Goal: Information Seeking & Learning: Learn about a topic

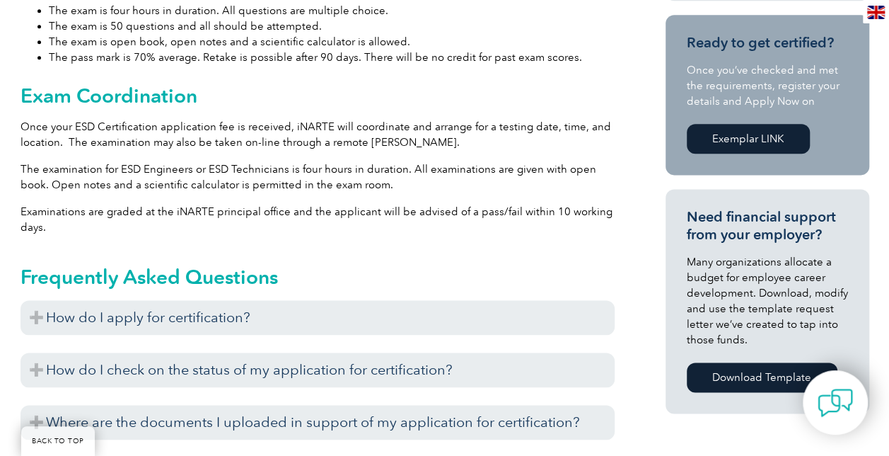
scroll to position [849, 0]
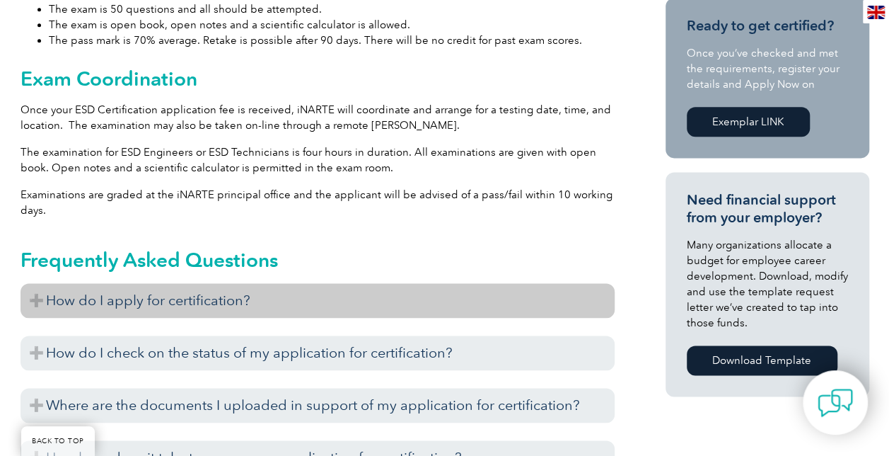
click at [33, 286] on h3 "How do I apply for certification?" at bounding box center [318, 300] width 594 height 35
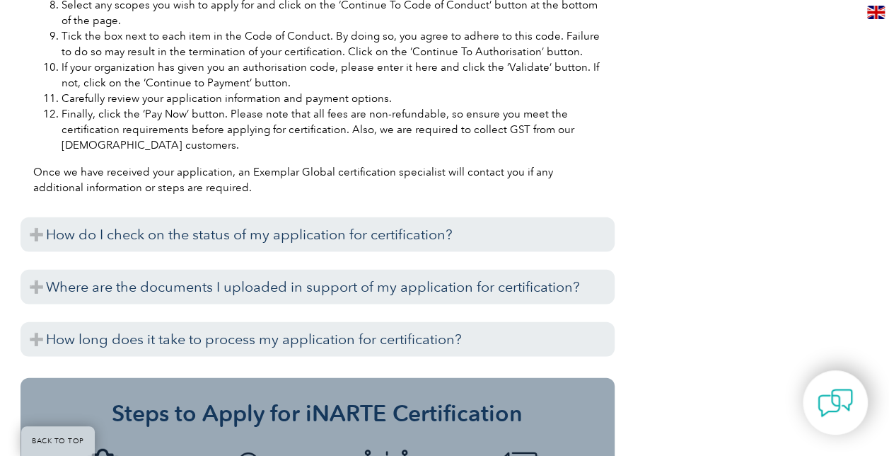
scroll to position [1557, 0]
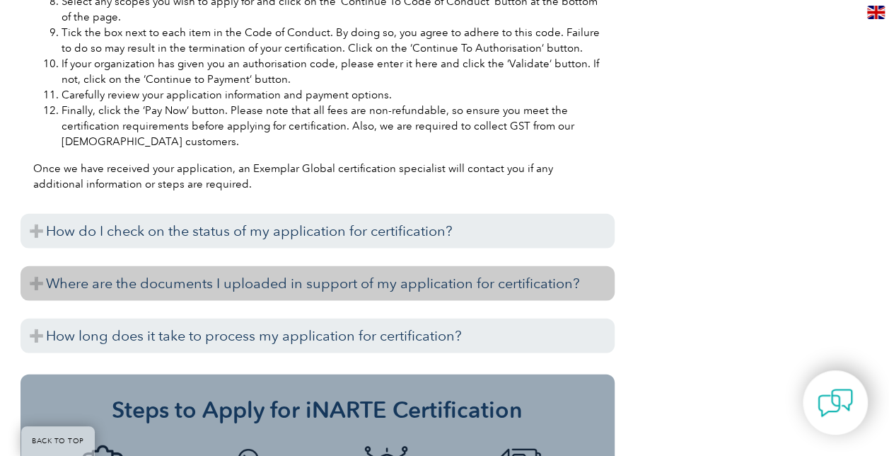
click at [37, 269] on h3 "Where are the documents I uploaded in support of my application for certificati…" at bounding box center [318, 283] width 594 height 35
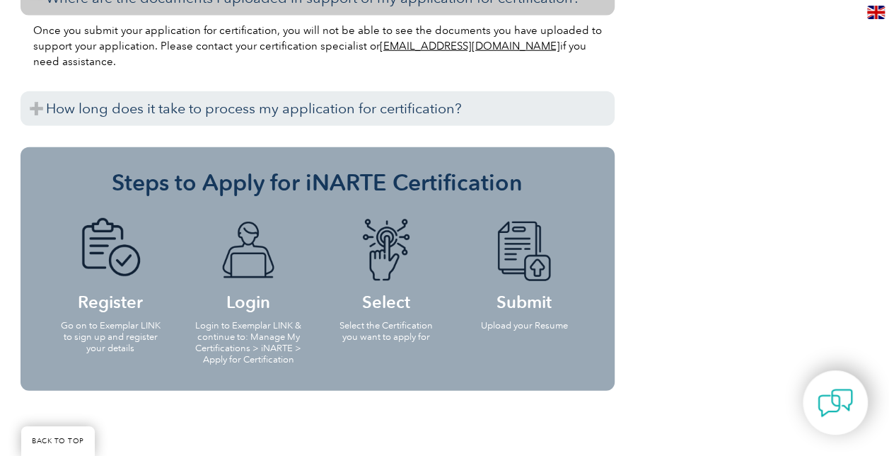
scroll to position [1628, 0]
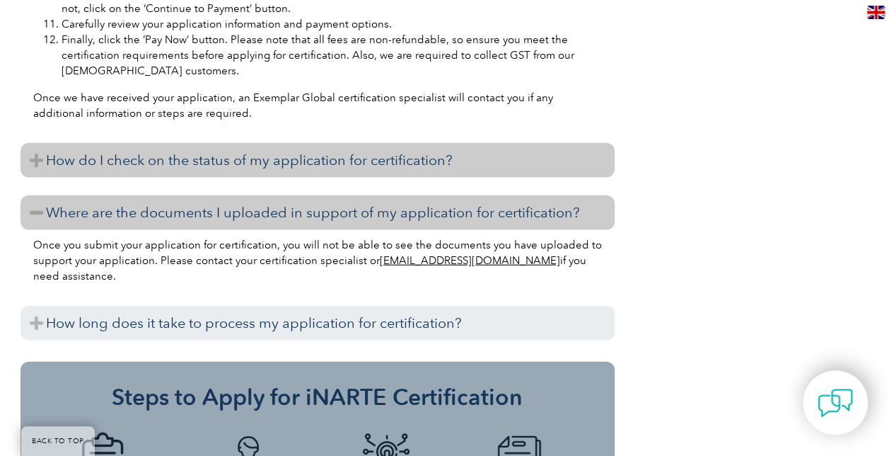
click at [34, 144] on h3 "How do I check on the status of my application for certification?" at bounding box center [318, 160] width 594 height 35
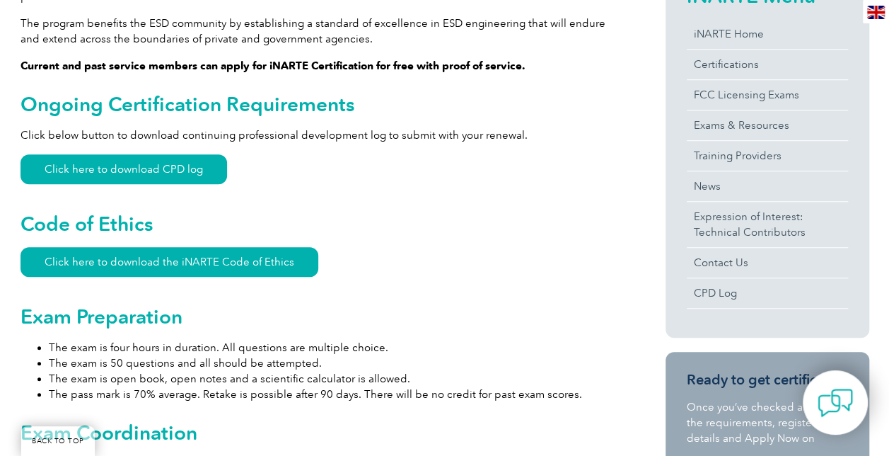
scroll to position [425, 0]
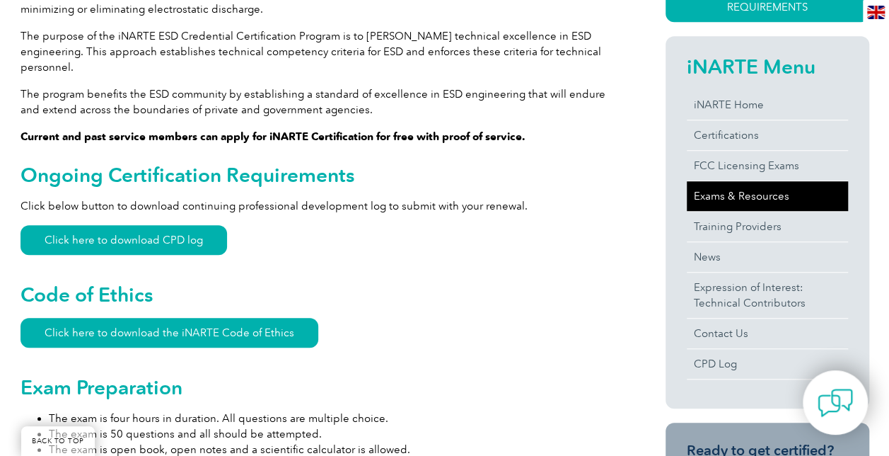
click at [734, 199] on link "Exams & Resources" at bounding box center [767, 196] width 161 height 30
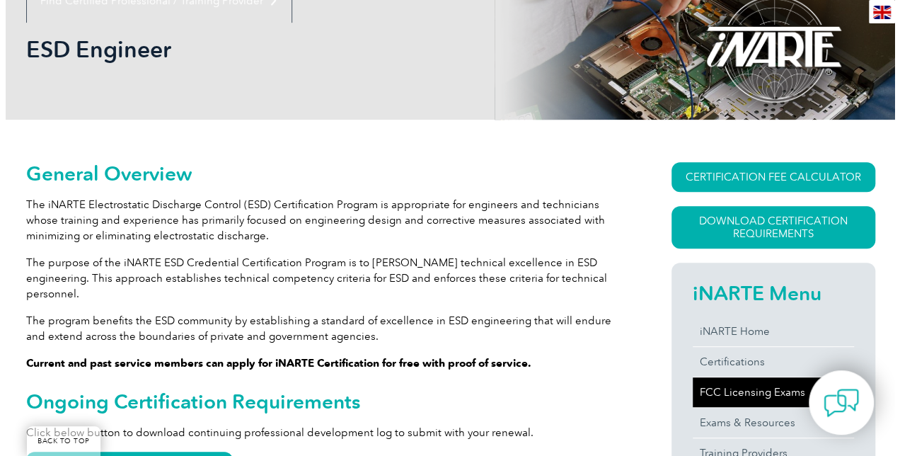
scroll to position [142, 0]
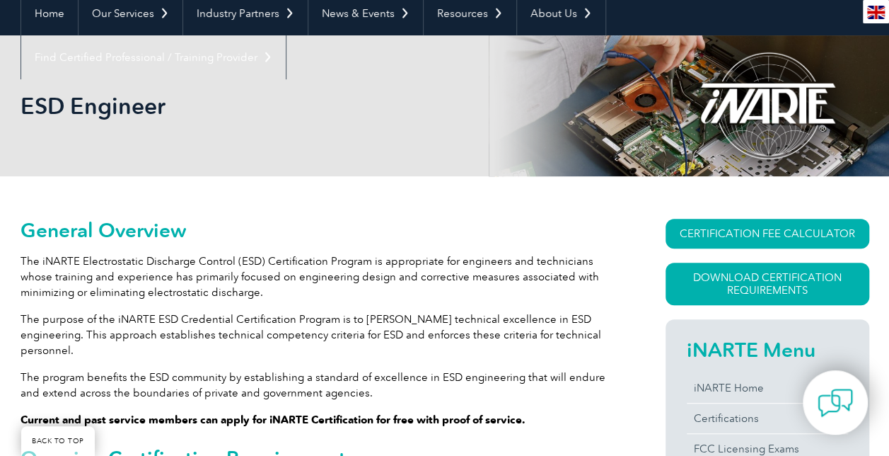
click at [95, 109] on h1 "ESD Engineer" at bounding box center [292, 106] width 543 height 28
click at [794, 287] on link "Download Certification Requirements" at bounding box center [768, 284] width 204 height 42
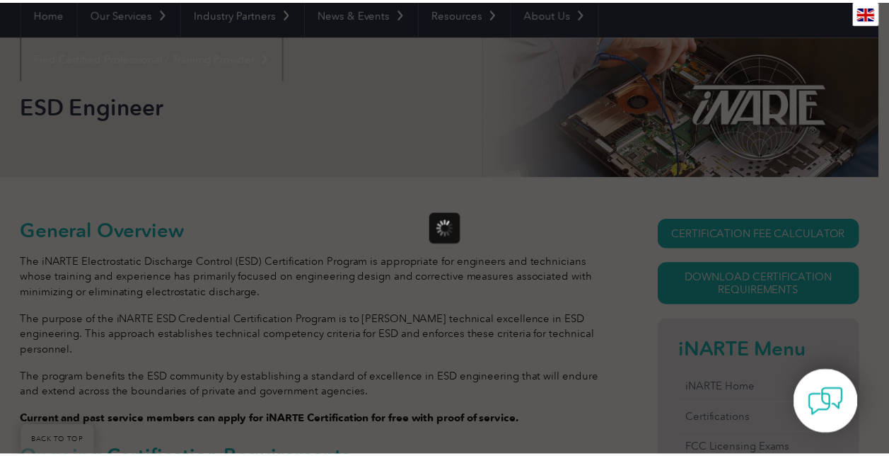
scroll to position [0, 0]
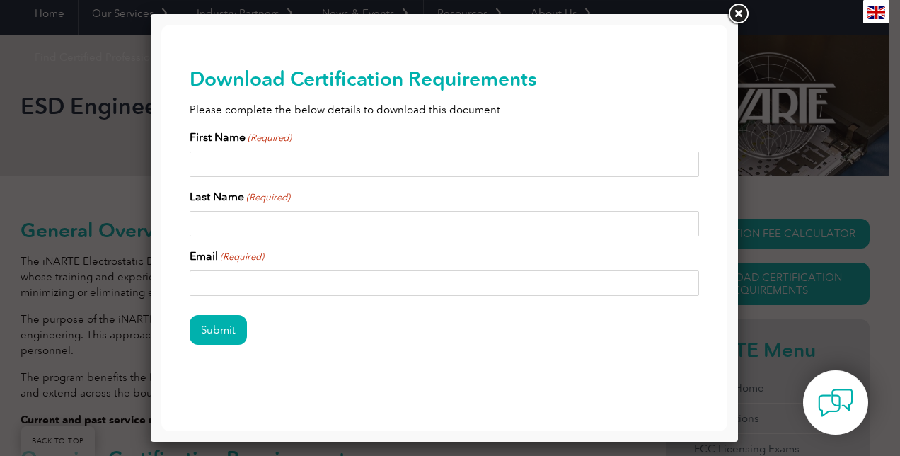
click at [739, 16] on link at bounding box center [737, 13] width 25 height 25
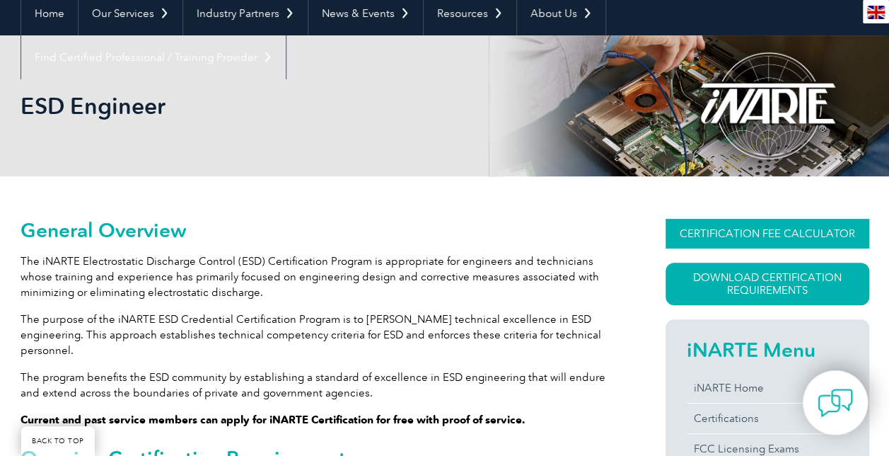
click at [811, 233] on link "CERTIFICATION FEE CALCULATOR" at bounding box center [768, 234] width 204 height 30
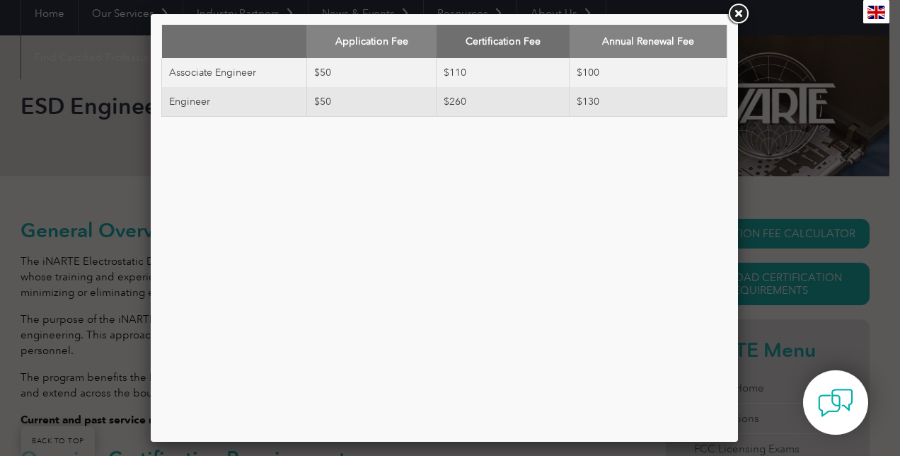
click at [736, 11] on link at bounding box center [737, 13] width 25 height 25
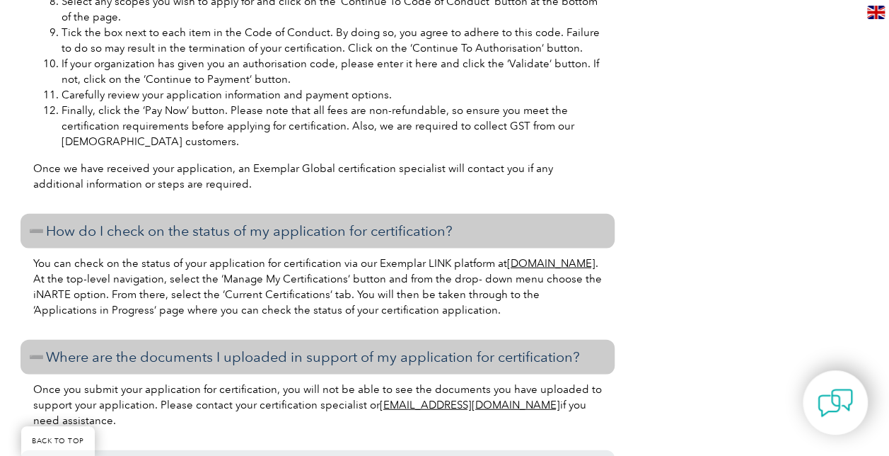
scroll to position [1284, 0]
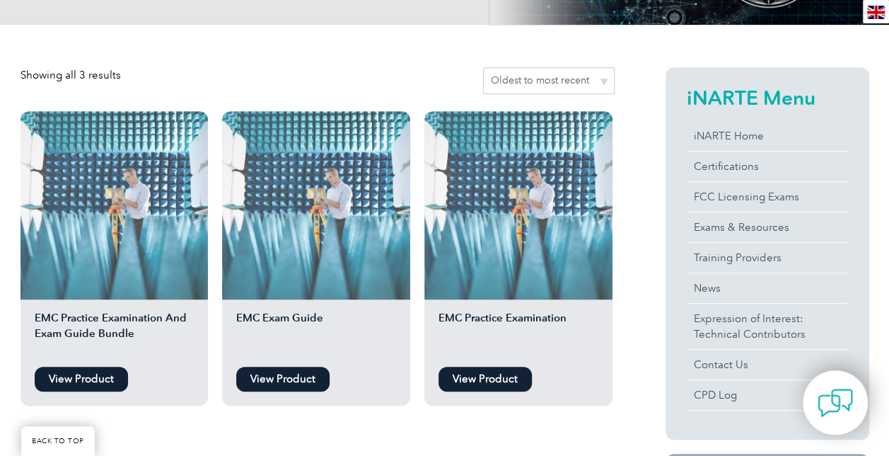
scroll to position [283, 0]
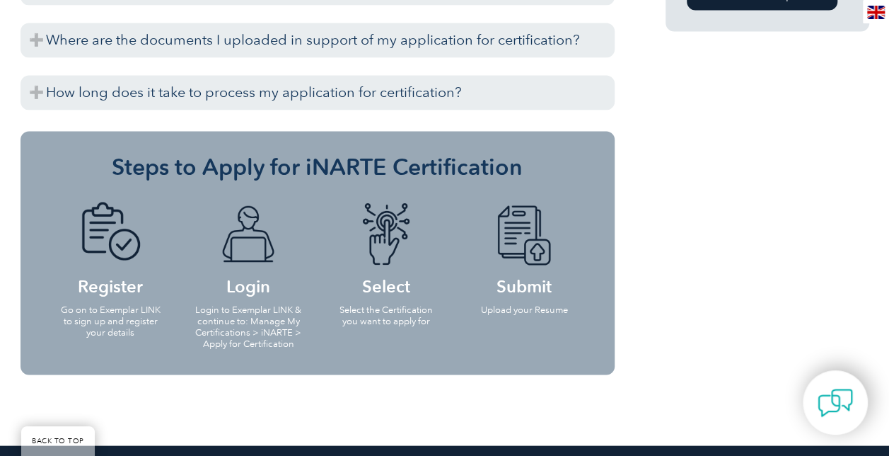
scroll to position [991, 0]
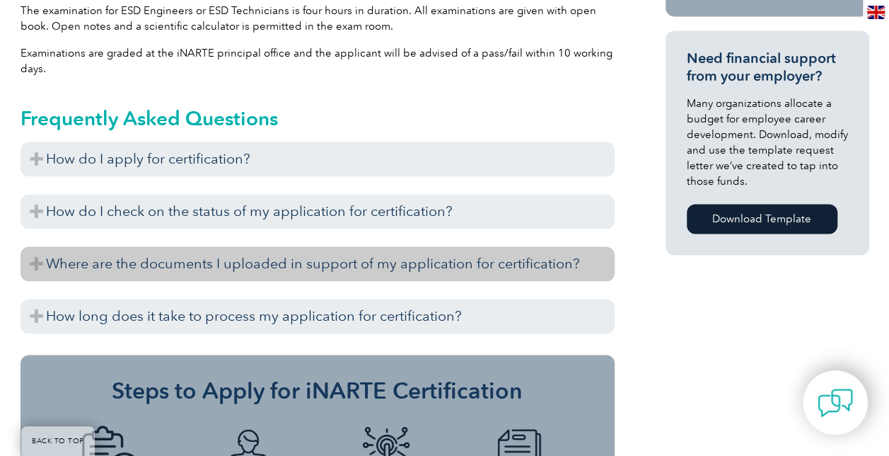
click at [38, 248] on h3 "Where are the documents I uploaded in support of my application for certificati…" at bounding box center [318, 263] width 594 height 35
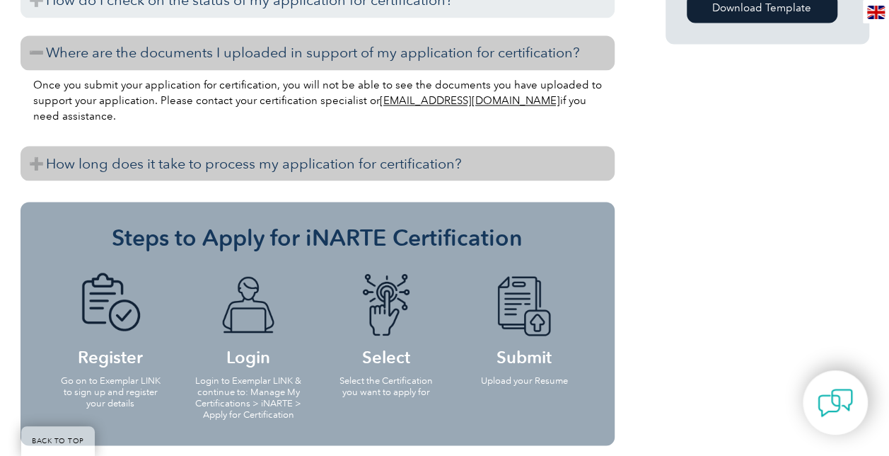
scroll to position [1203, 0]
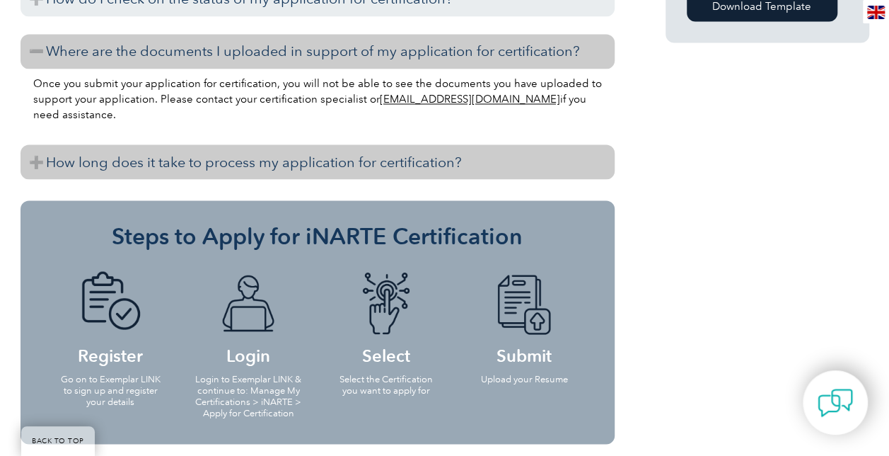
click at [38, 144] on h3 "How long does it take to process my application for certification?" at bounding box center [318, 161] width 594 height 35
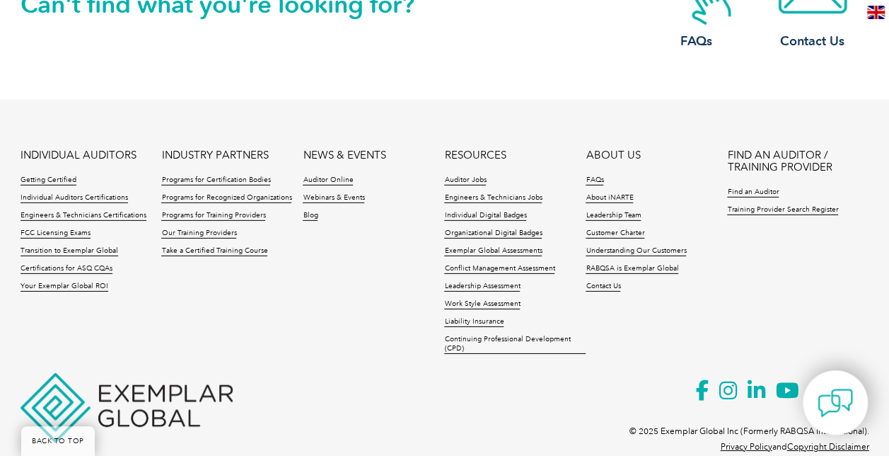
scroll to position [2052, 0]
click at [759, 205] on link "Training Provider Search Register" at bounding box center [782, 210] width 111 height 10
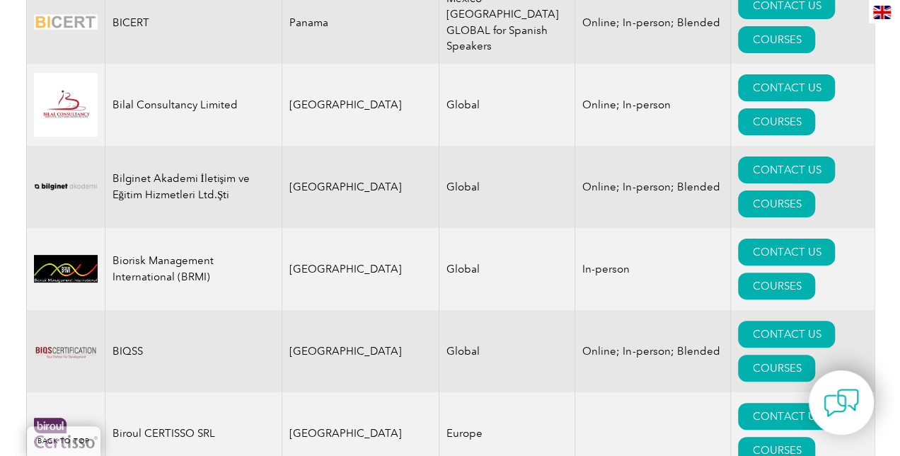
scroll to position [2760, 0]
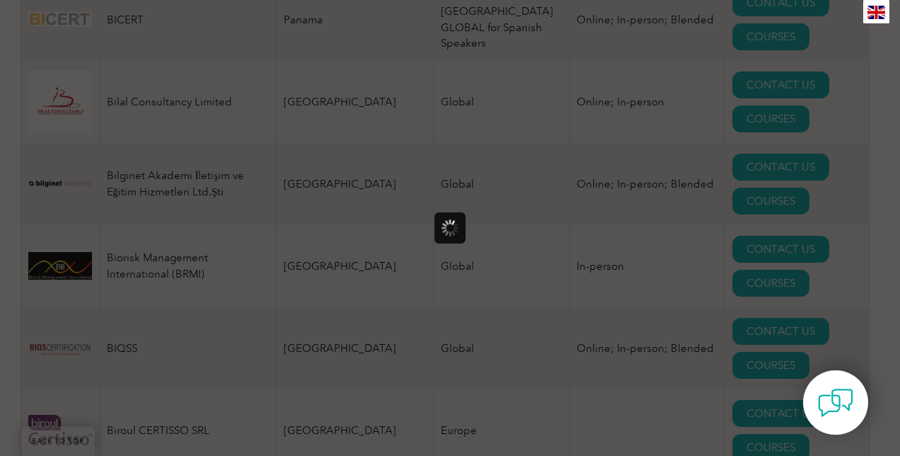
scroll to position [0, 0]
